Goal: Task Accomplishment & Management: Complete application form

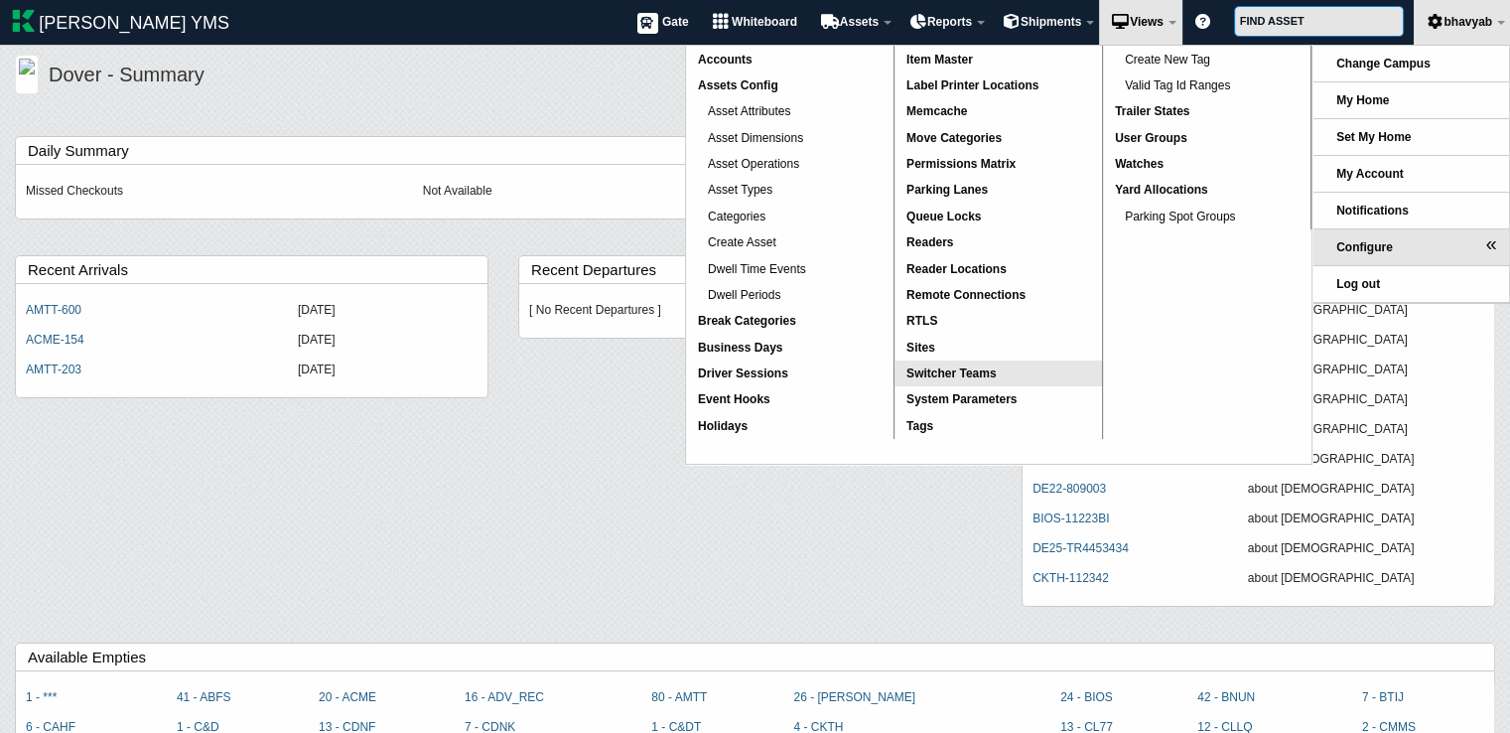
click at [982, 362] on link "Switcher Teams" at bounding box center [997, 373] width 207 height 26
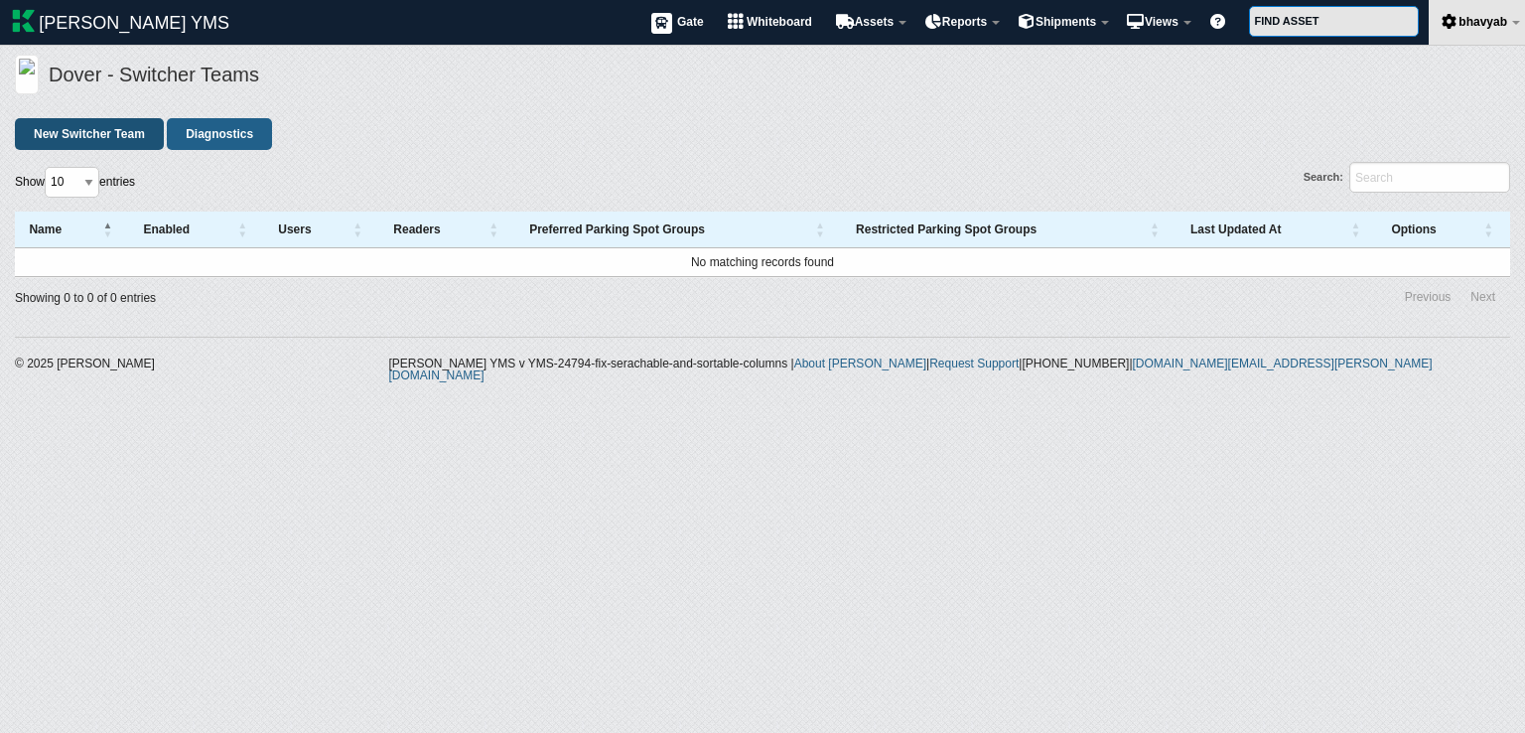
click at [127, 139] on link "New Switcher Team" at bounding box center [89, 134] width 149 height 32
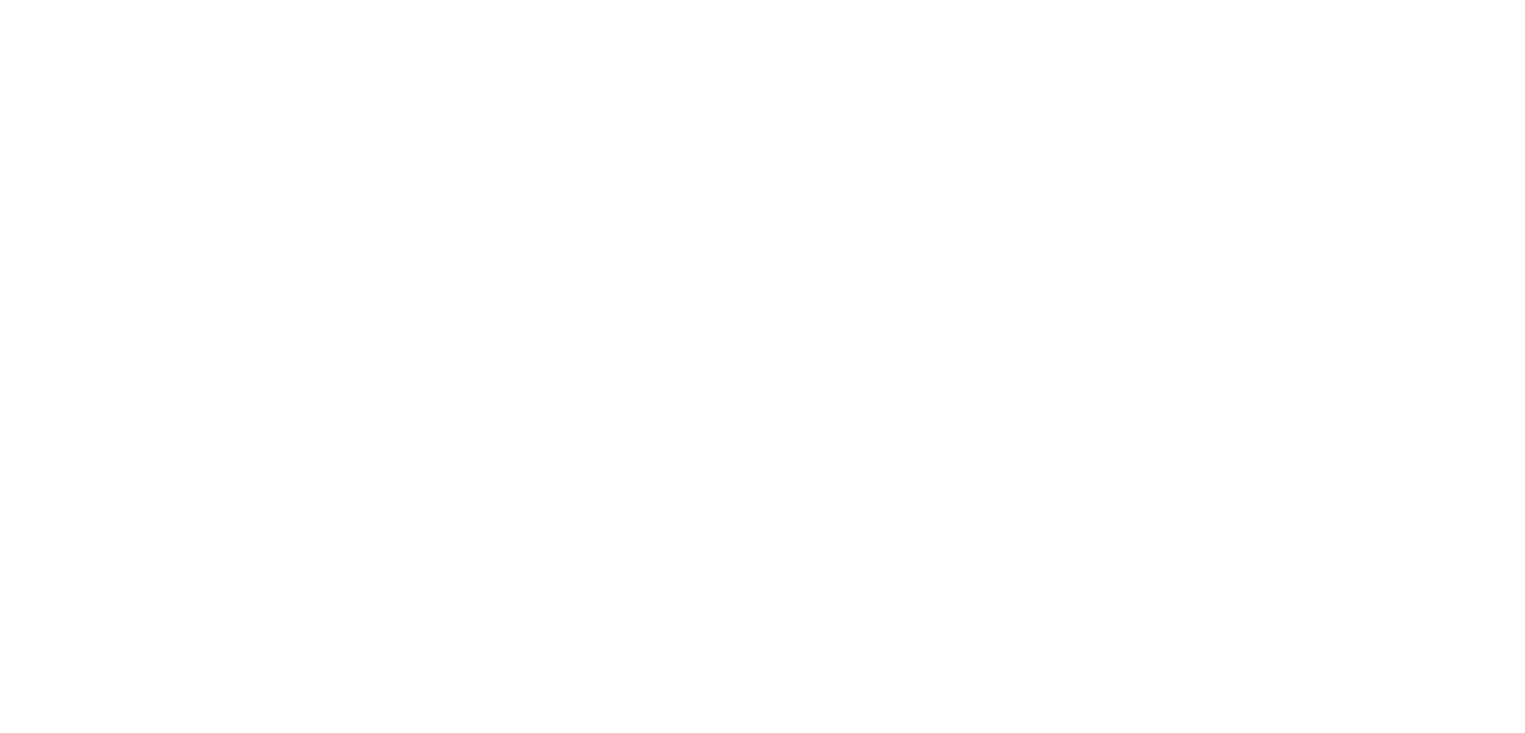
select select
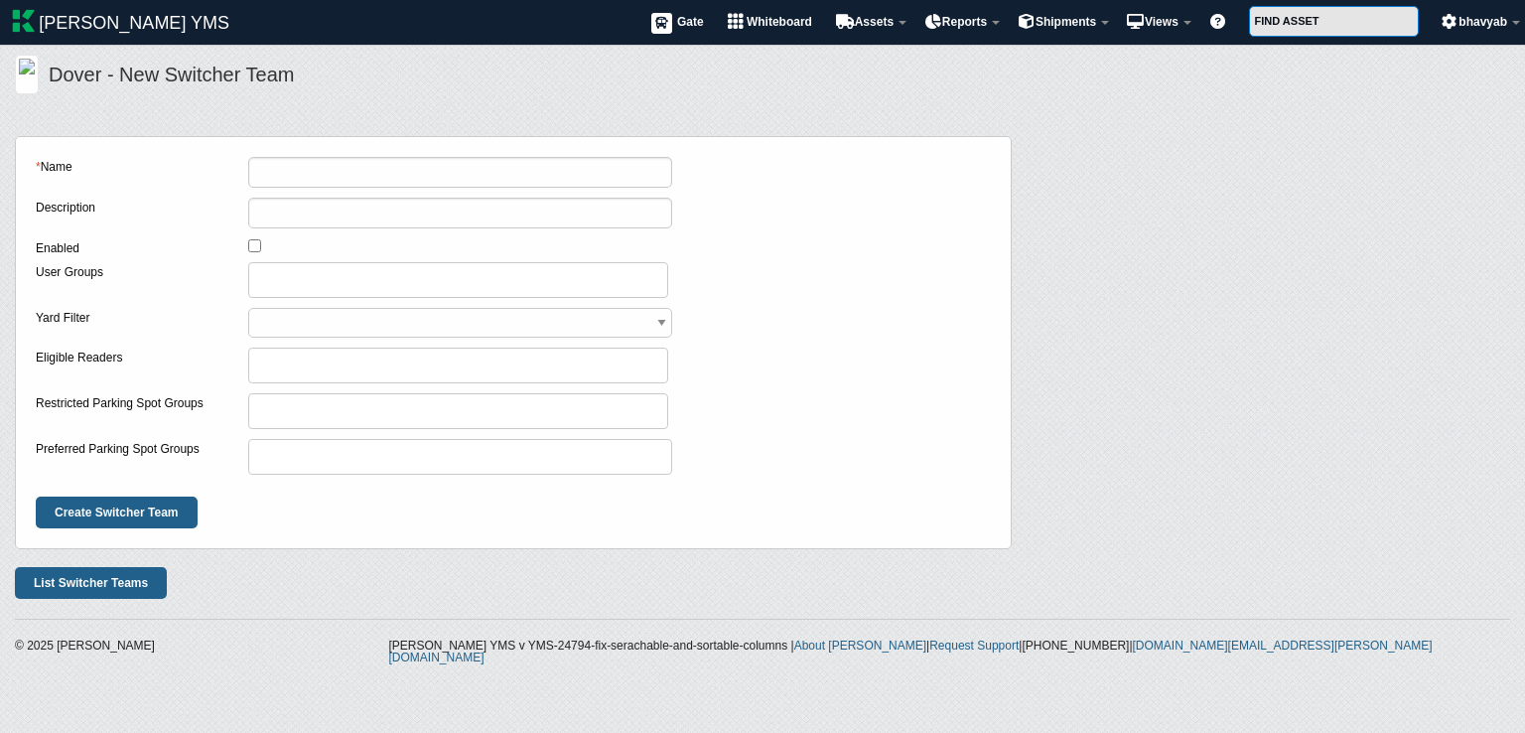
click at [250, 247] on input "checkbox" at bounding box center [254, 245] width 13 height 13
checkbox input "true"
click at [304, 422] on ul at bounding box center [458, 410] width 418 height 32
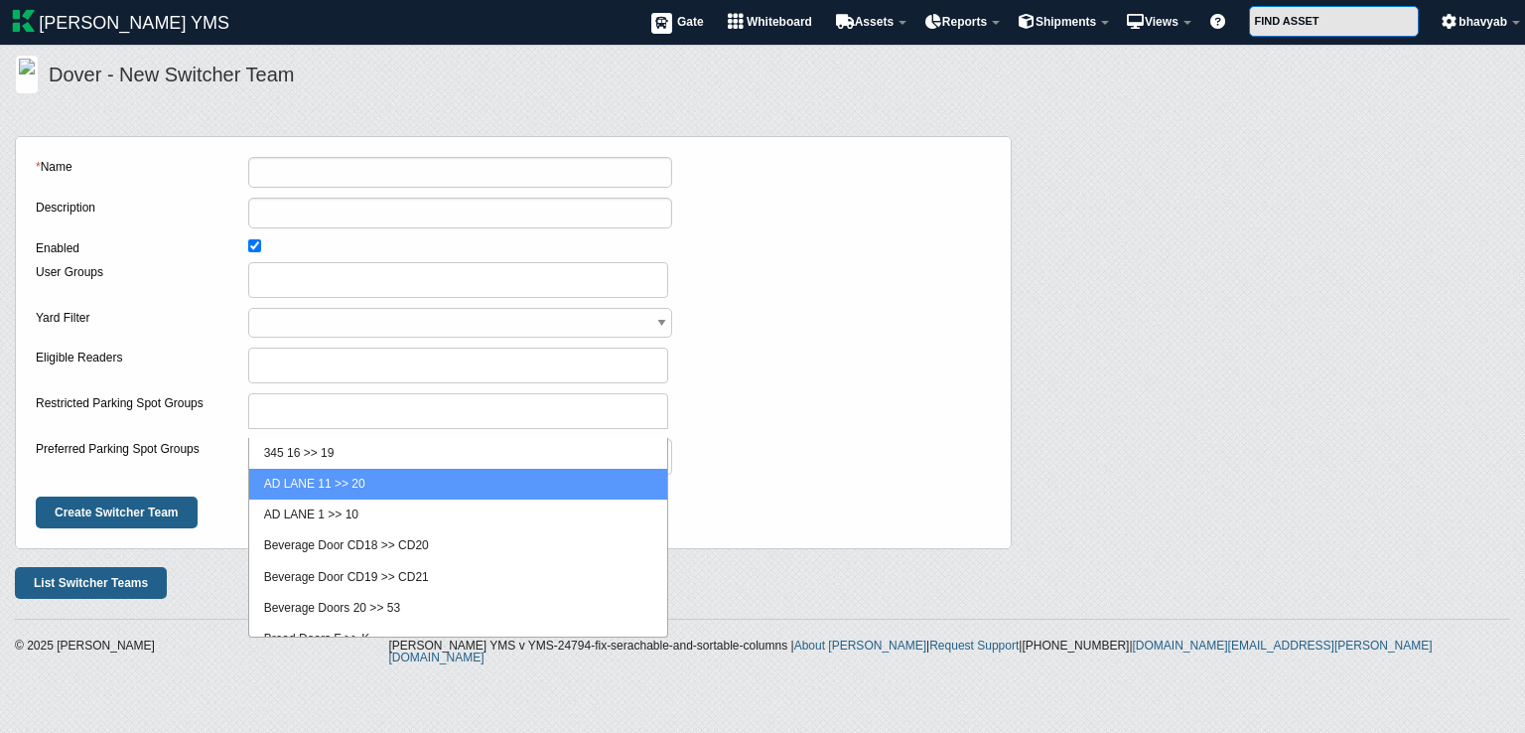
select select "44"
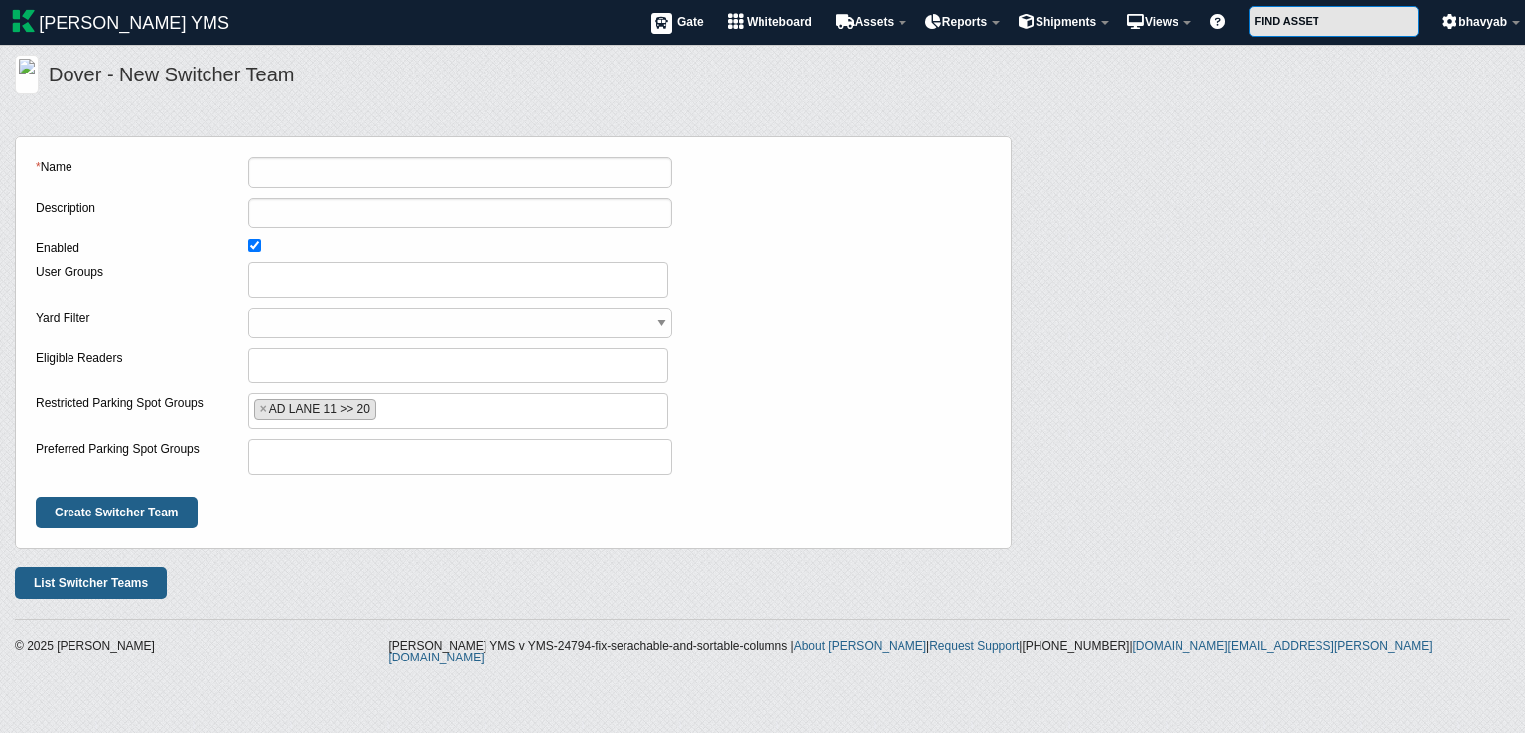
scroll to position [15, 0]
click at [315, 455] on ul at bounding box center [460, 456] width 423 height 32
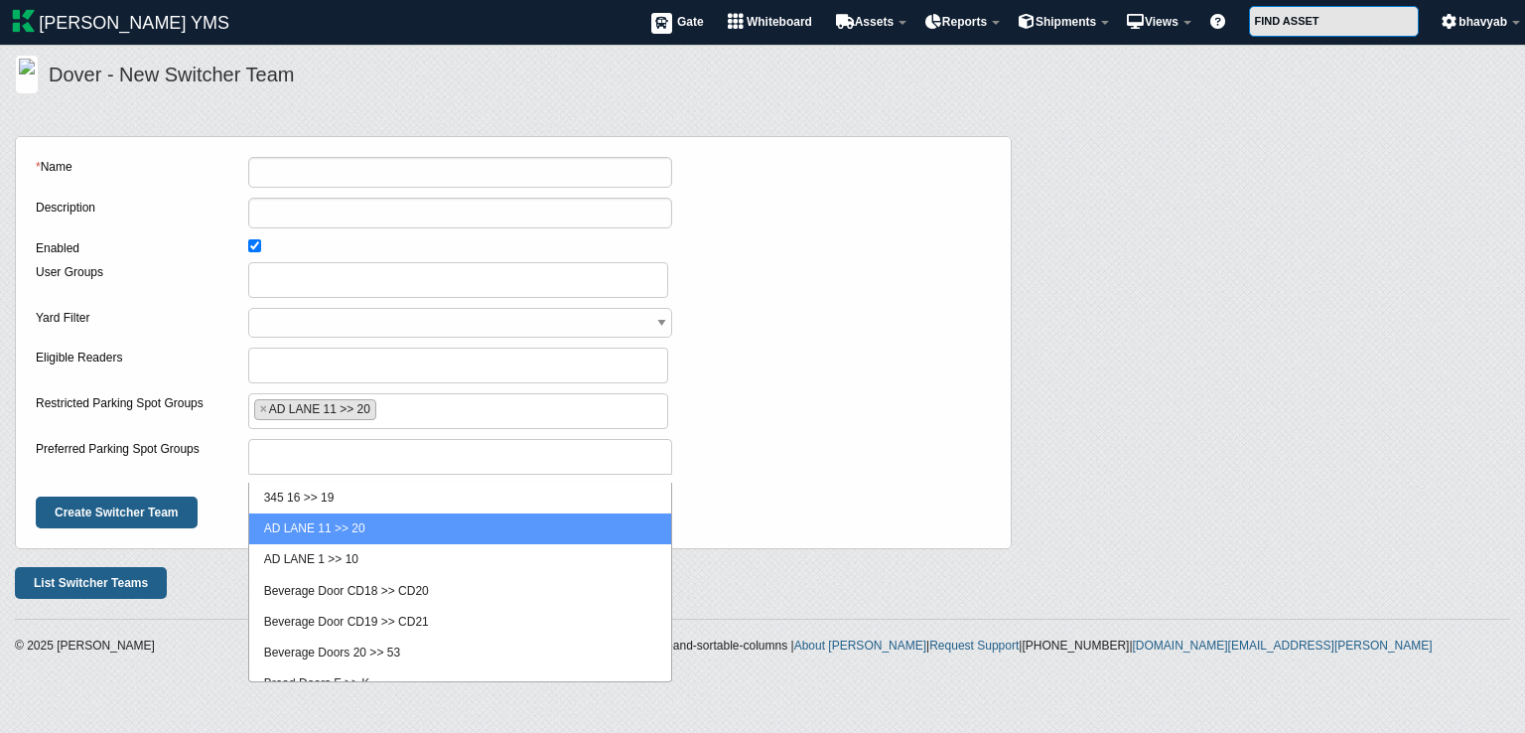
select select "44"
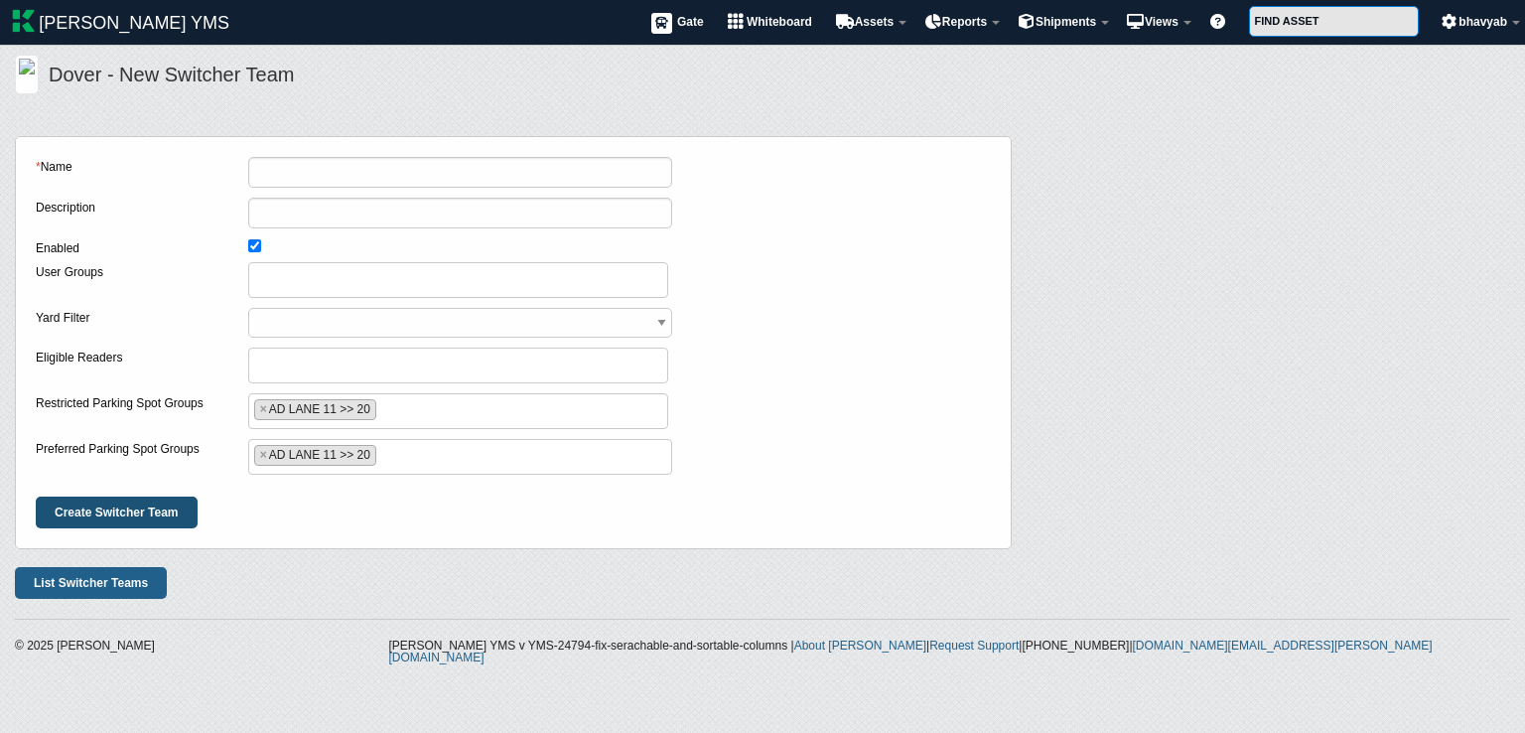
click at [147, 517] on input "Create Switcher Team" at bounding box center [117, 512] width 162 height 32
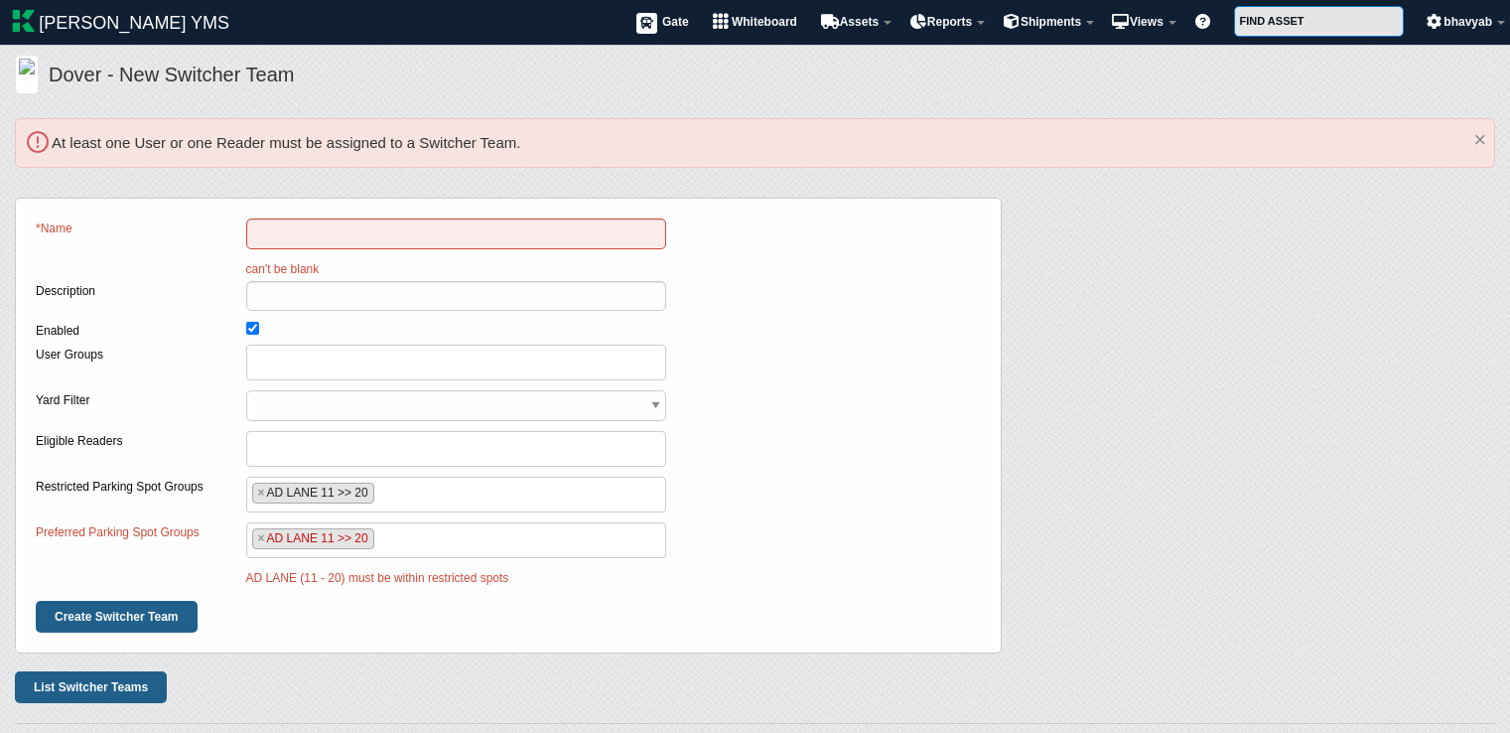
select select
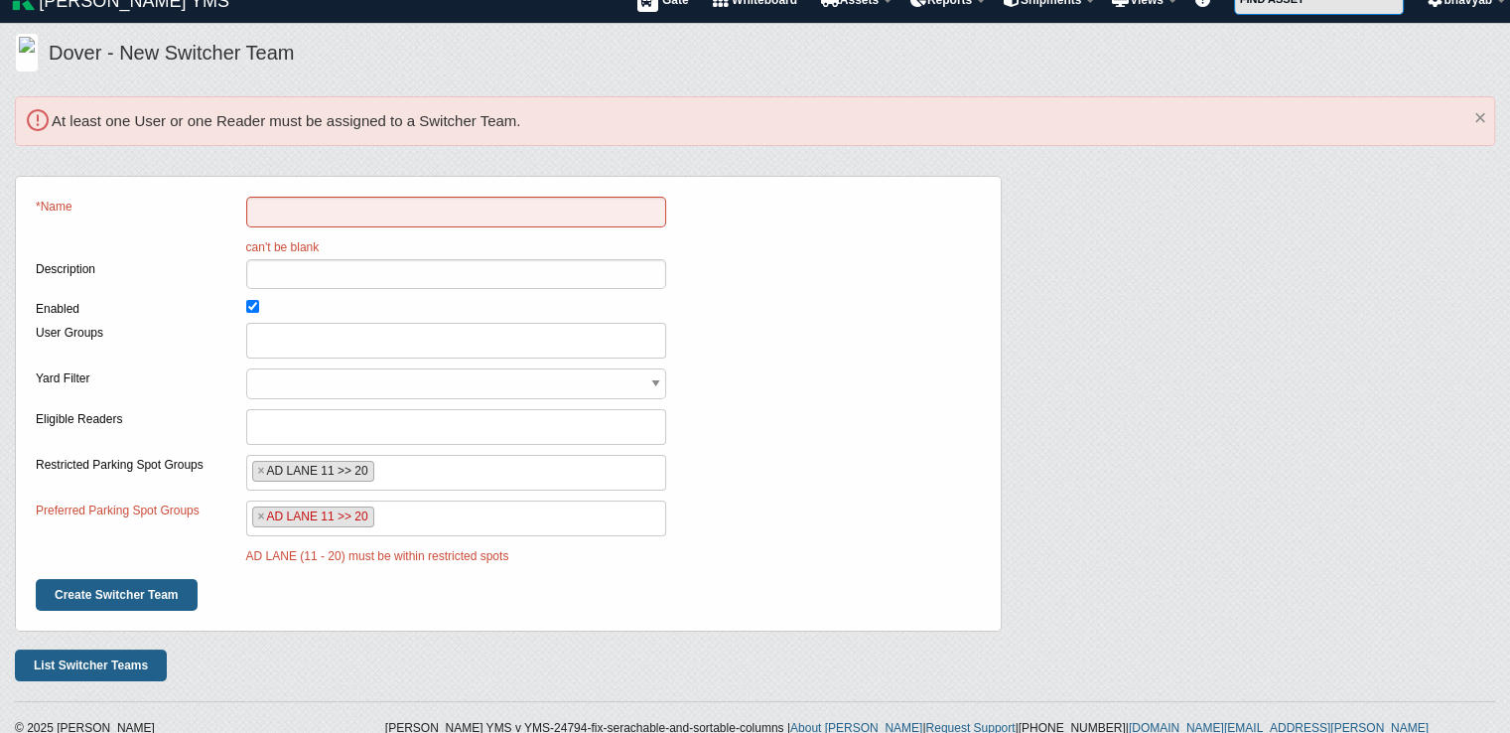
scroll to position [32, 0]
